Goal: Information Seeking & Learning: Compare options

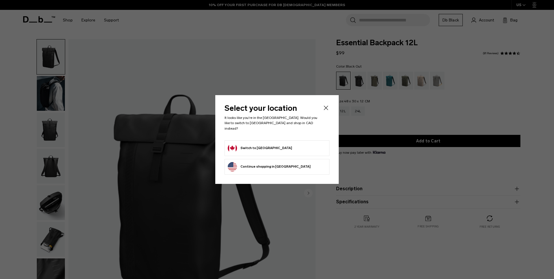
click at [327, 111] on body "Skip to content BUY NOW, PAY LATER WITH KLARNA 10% OFF YOUR FIRST PURCHASE FOR …" at bounding box center [277, 139] width 554 height 279
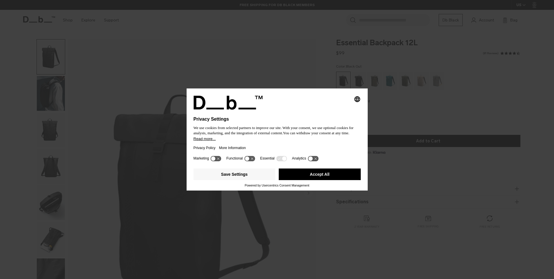
click at [318, 248] on div "Selecting an option will immediately change the language Privacy Settings We us…" at bounding box center [277, 139] width 554 height 279
click at [320, 175] on button "Accept All" at bounding box center [320, 174] width 82 height 12
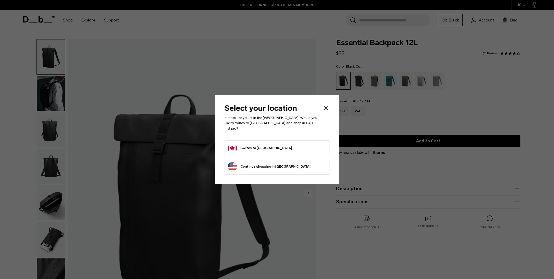
click at [254, 144] on button "Switch to Canada" at bounding box center [260, 148] width 64 height 9
click at [327, 111] on icon "Close" at bounding box center [326, 107] width 7 height 7
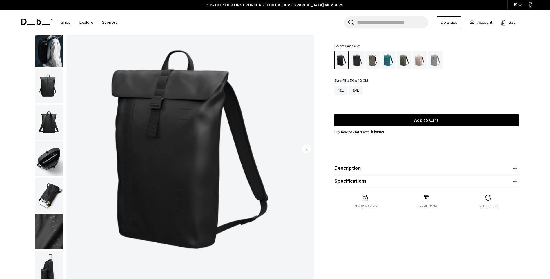
scroll to position [58, 0]
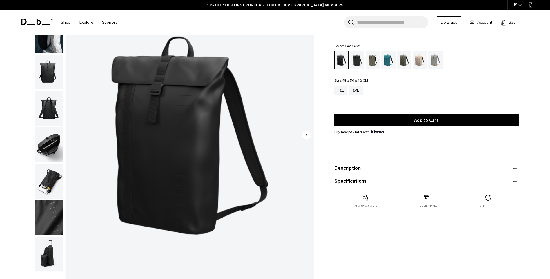
click at [52, 142] on img "button" at bounding box center [49, 144] width 28 height 35
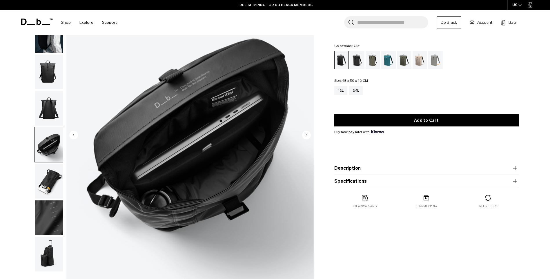
click at [49, 182] on img "button" at bounding box center [49, 181] width 28 height 35
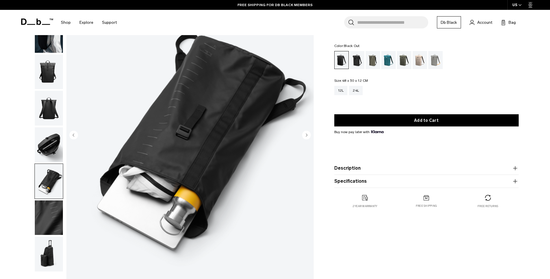
click at [52, 220] on img "button" at bounding box center [49, 217] width 28 height 35
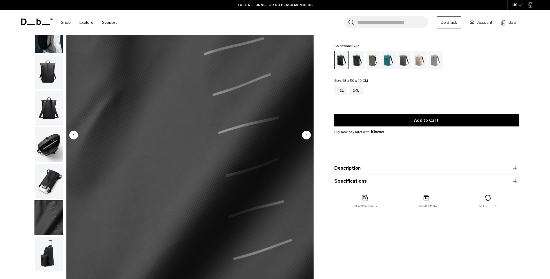
click at [49, 249] on img "button" at bounding box center [49, 254] width 28 height 35
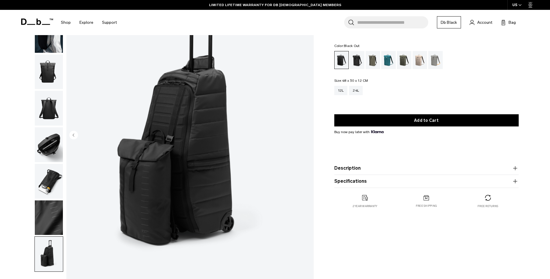
click at [55, 47] on img "button" at bounding box center [49, 35] width 28 height 35
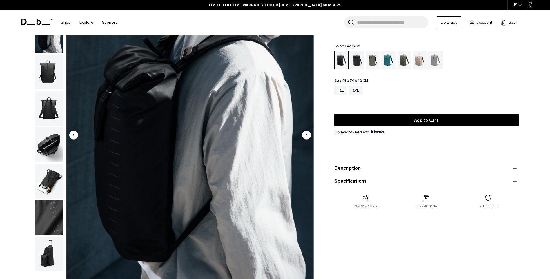
click at [49, 79] on img "button" at bounding box center [49, 72] width 28 height 35
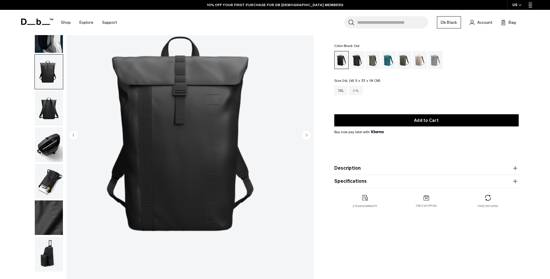
click at [358, 91] on div "24L" at bounding box center [356, 90] width 14 height 9
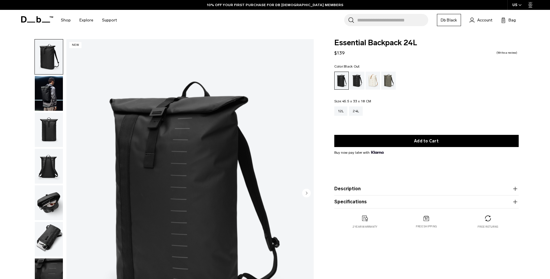
click at [46, 102] on img "button" at bounding box center [49, 93] width 28 height 35
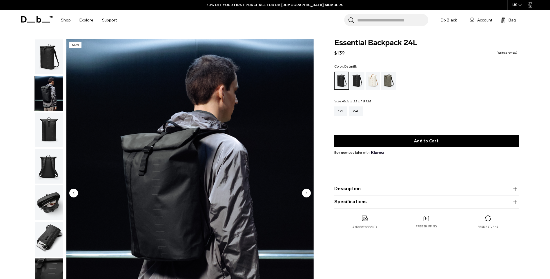
click at [375, 83] on div "Oatmilk" at bounding box center [373, 81] width 15 height 18
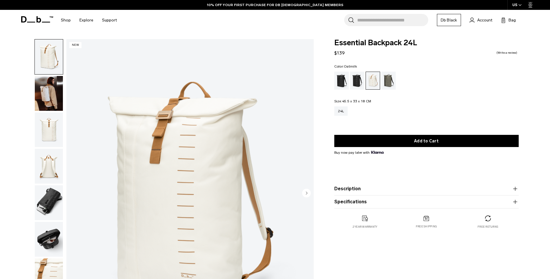
click at [54, 62] on img "button" at bounding box center [49, 56] width 28 height 35
click at [46, 92] on img "button" at bounding box center [49, 93] width 28 height 35
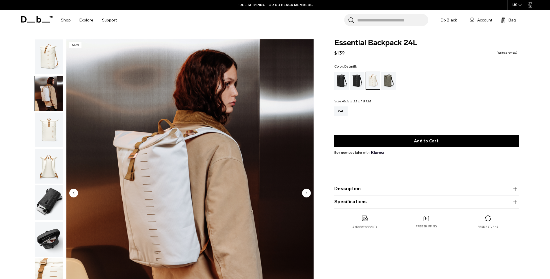
click at [46, 239] on img "button" at bounding box center [49, 239] width 28 height 35
